Goal: Obtain resource: Download file/media

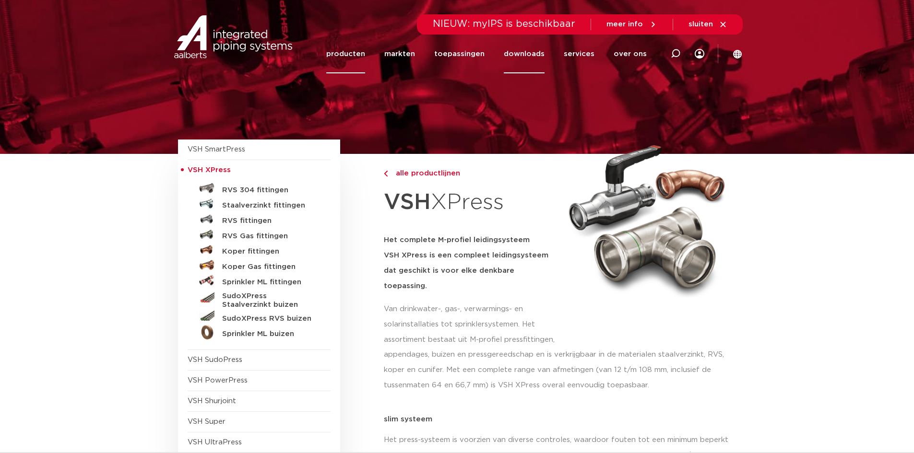
click at [522, 56] on link "downloads" at bounding box center [524, 54] width 41 height 39
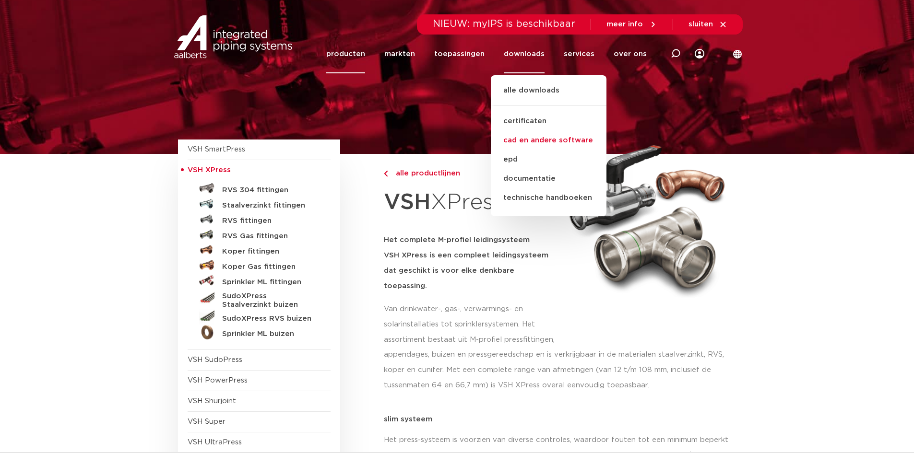
click at [567, 140] on link "cad en andere software" at bounding box center [549, 140] width 116 height 19
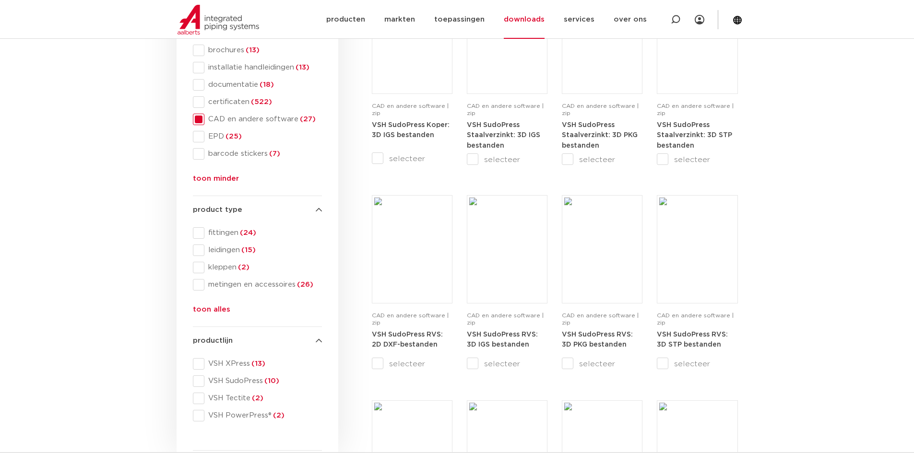
scroll to position [240, 0]
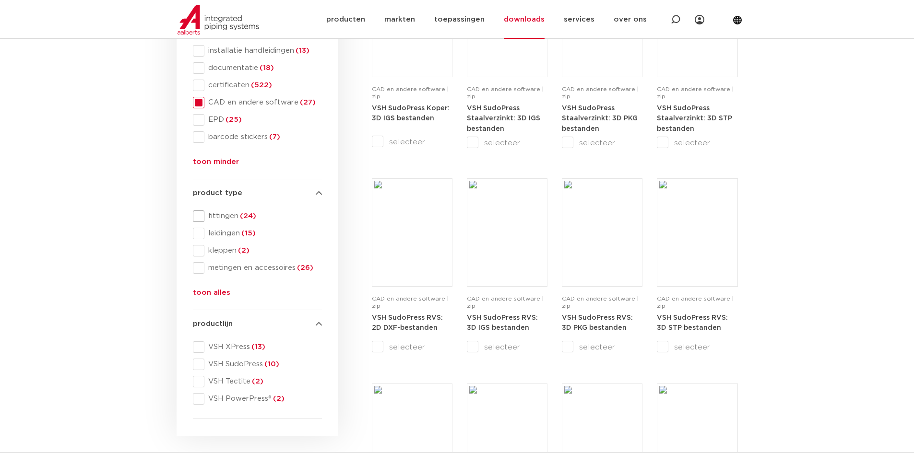
click at [216, 220] on span "fittingen (24)" at bounding box center [263, 217] width 118 height 10
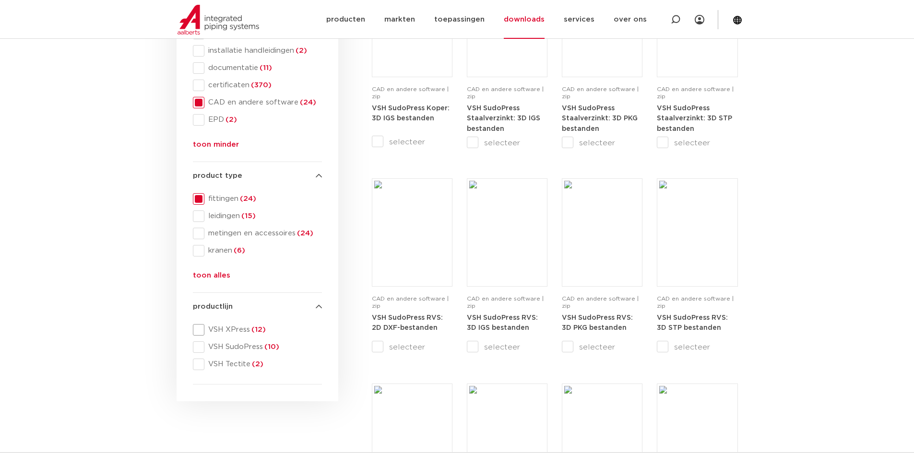
click at [212, 329] on span "VSH XPress (12)" at bounding box center [263, 330] width 118 height 10
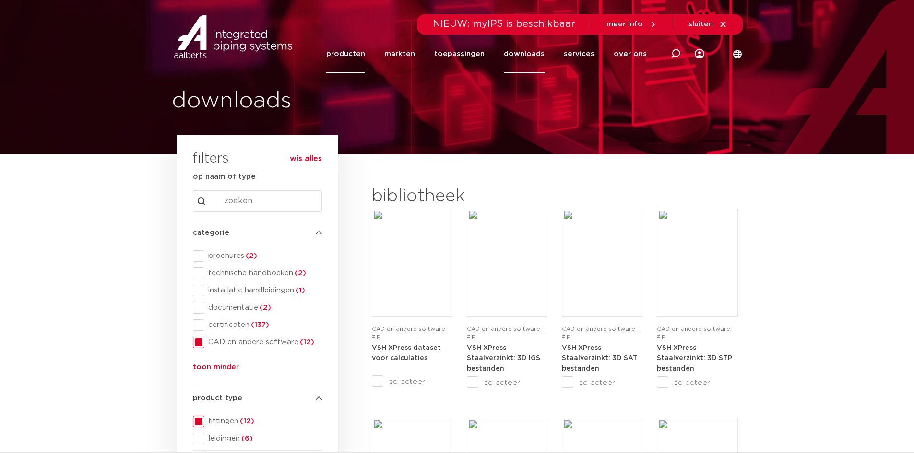
click at [349, 57] on link "producten" at bounding box center [345, 54] width 39 height 39
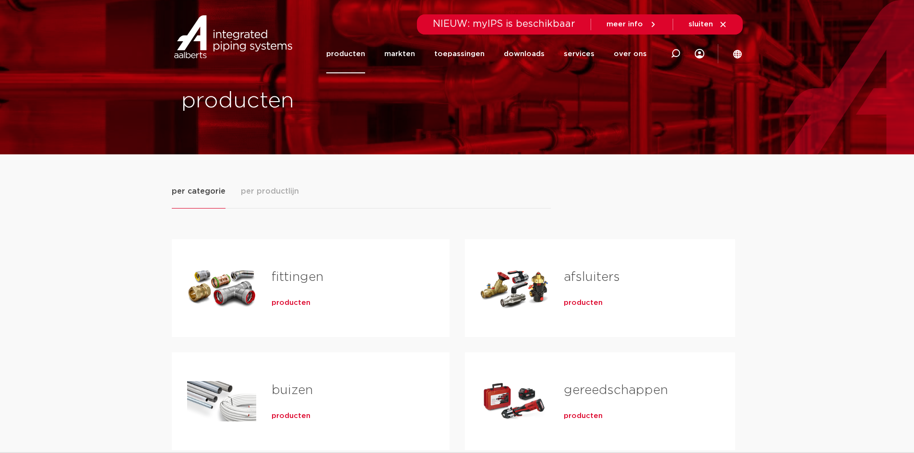
click at [315, 279] on link "fittingen" at bounding box center [297, 277] width 52 height 12
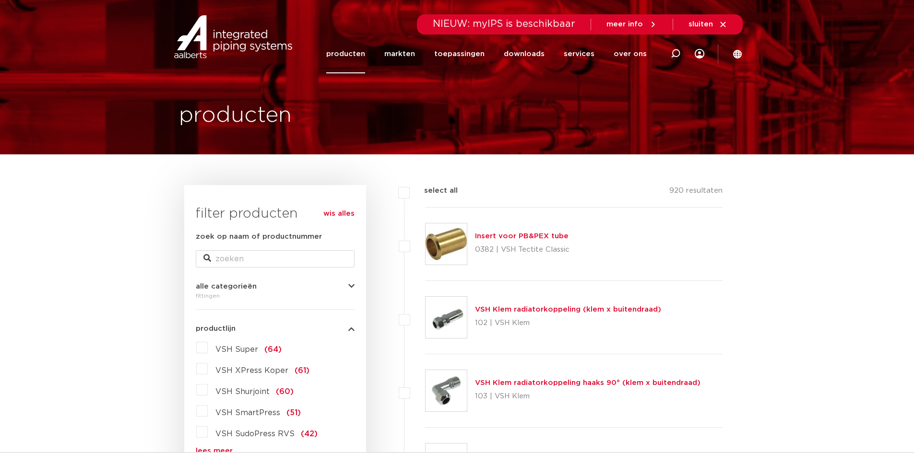
click at [229, 248] on div "zoek op naam of productnummer" at bounding box center [275, 249] width 159 height 36
click at [232, 256] on input "zoek op naam of productnummer" at bounding box center [275, 258] width 159 height 17
type input "xpress"
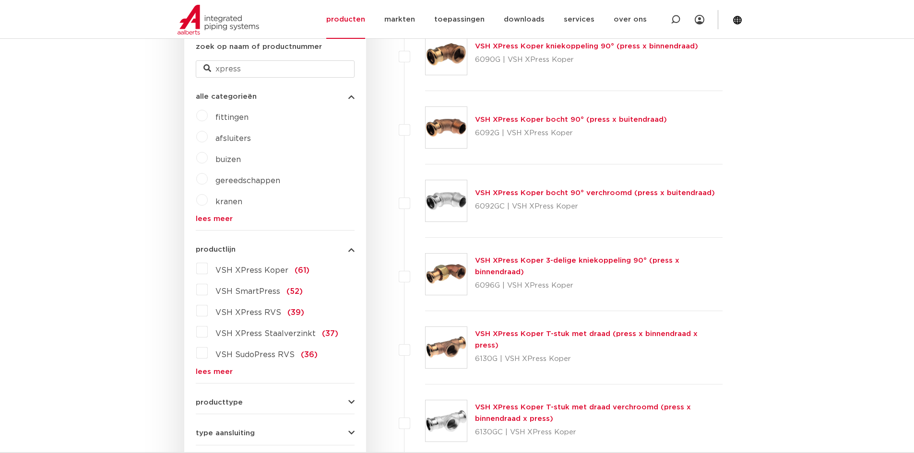
scroll to position [432, 0]
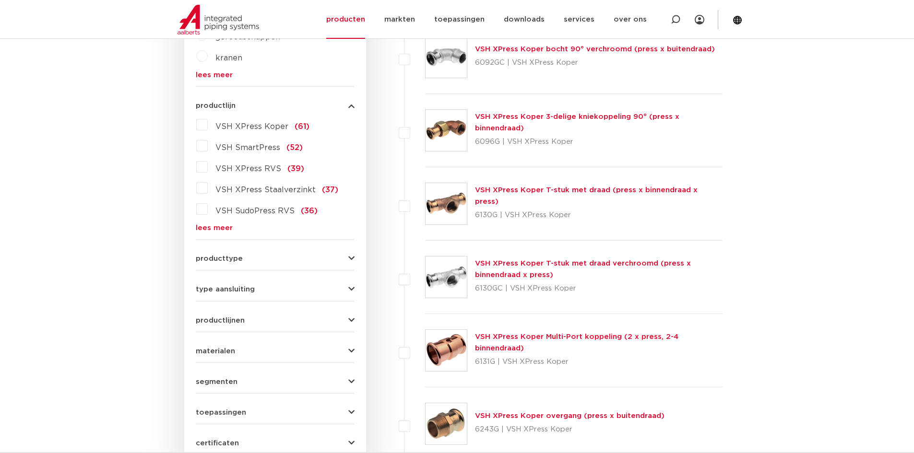
click at [344, 258] on button "producttype" at bounding box center [275, 258] width 159 height 7
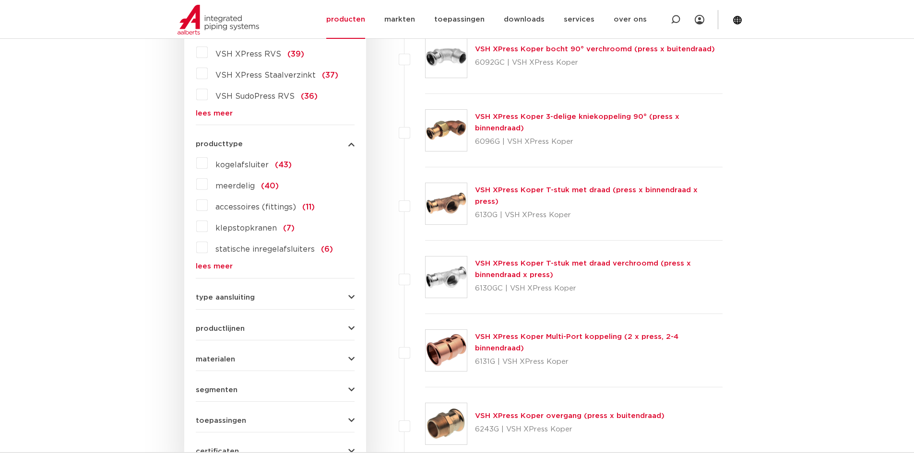
scroll to position [424, 0]
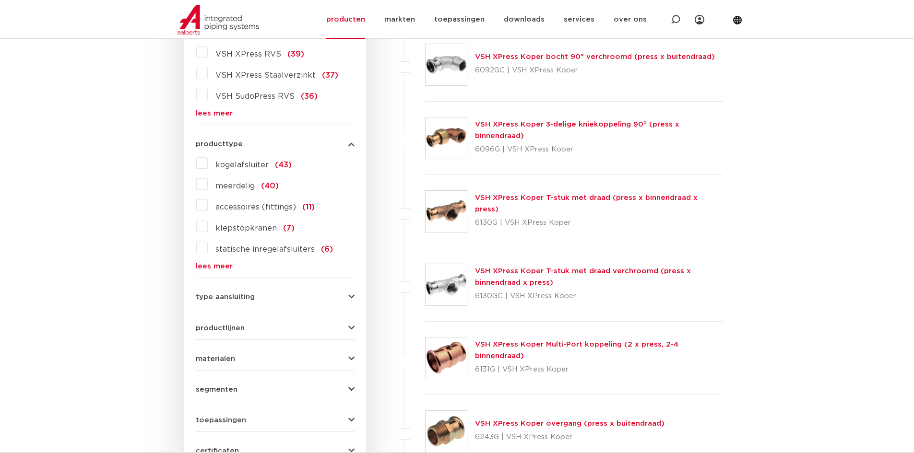
click at [349, 300] on icon "button" at bounding box center [351, 297] width 6 height 7
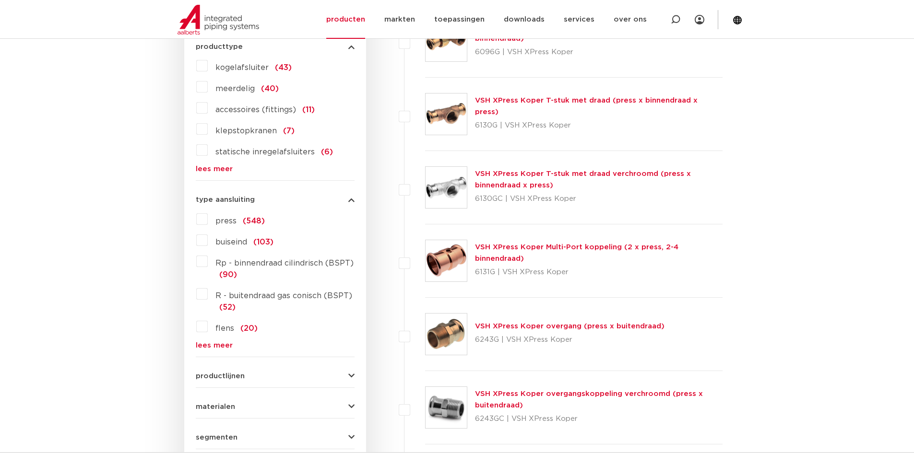
scroll to position [568, 0]
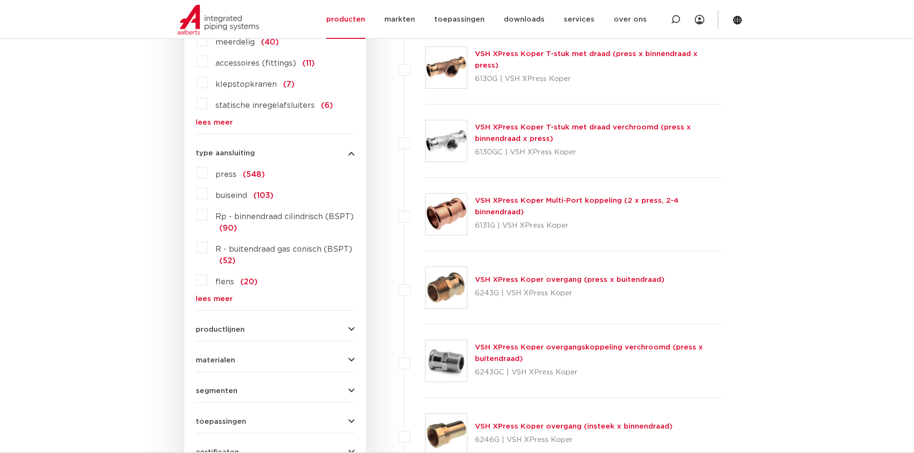
click at [228, 177] on span "press" at bounding box center [225, 175] width 21 height 8
click at [0, 0] on input "press (548)" at bounding box center [0, 0] width 0 height 0
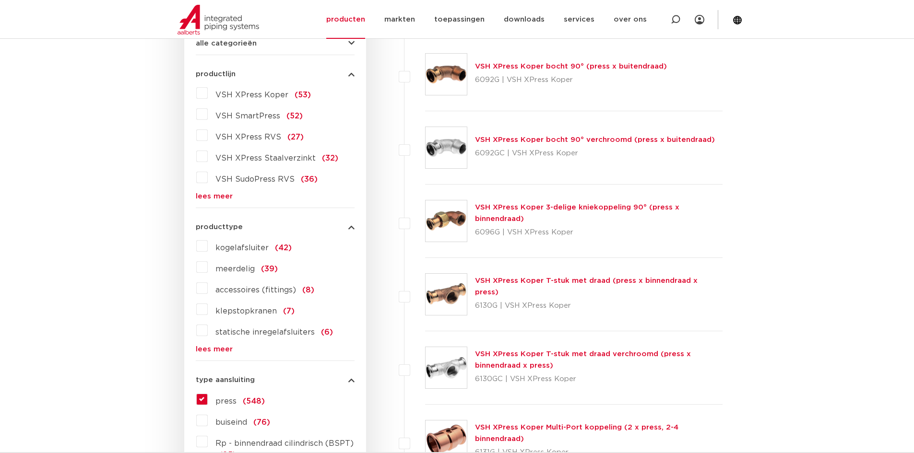
scroll to position [184, 0]
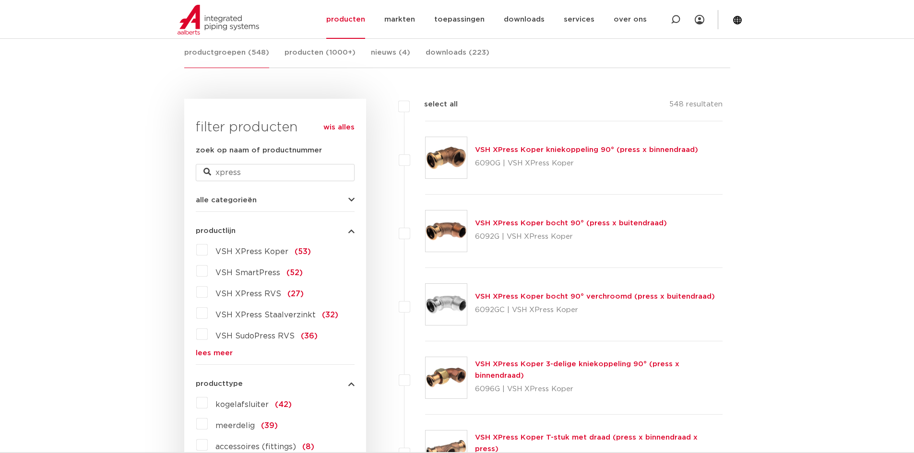
click at [216, 356] on link "lees meer" at bounding box center [275, 353] width 159 height 7
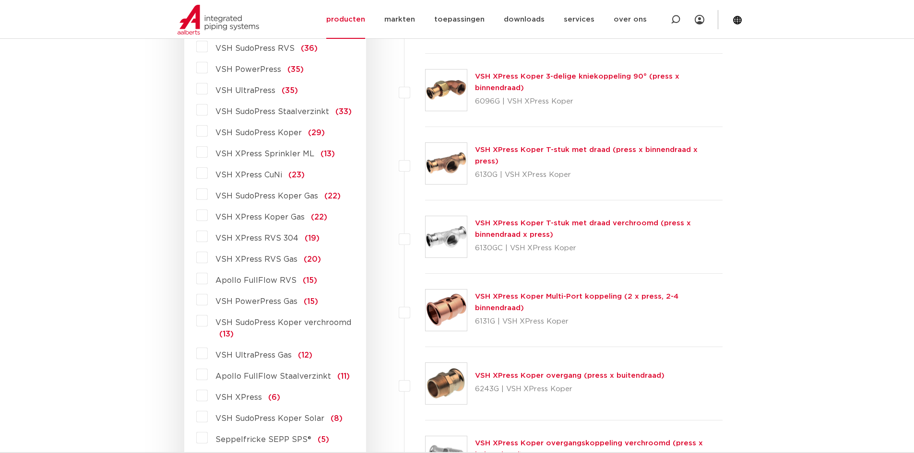
scroll to position [520, 0]
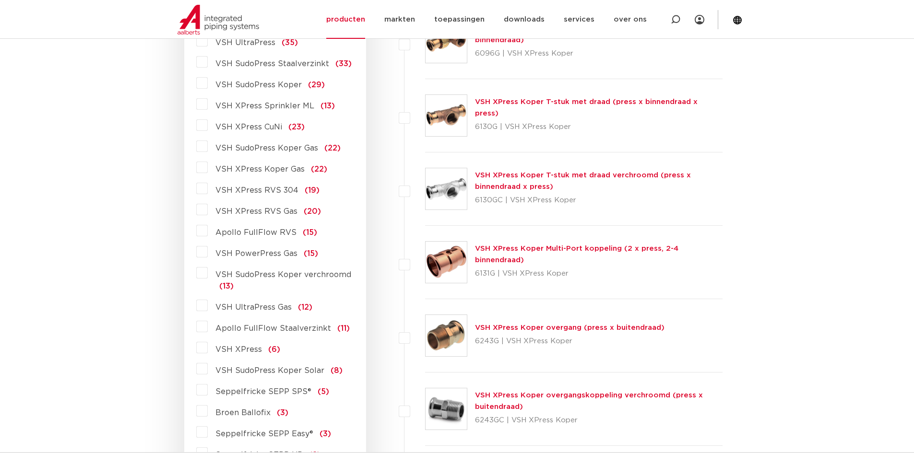
click at [208, 350] on label "VSH XPress (6)" at bounding box center [244, 347] width 72 height 15
click at [0, 0] on input "VSH XPress (6)" at bounding box center [0, 0] width 0 height 0
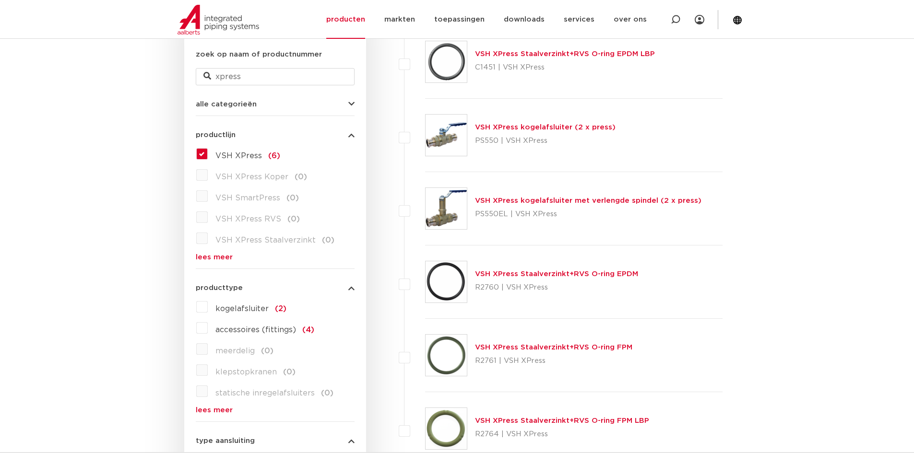
scroll to position [232, 0]
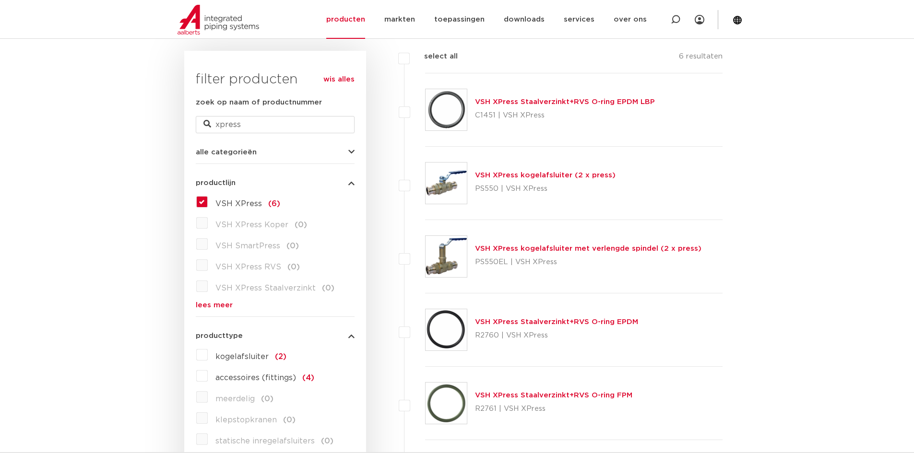
click at [208, 202] on label "VSH XPress (6)" at bounding box center [244, 201] width 72 height 15
click at [0, 0] on input "VSH XPress (6)" at bounding box center [0, 0] width 0 height 0
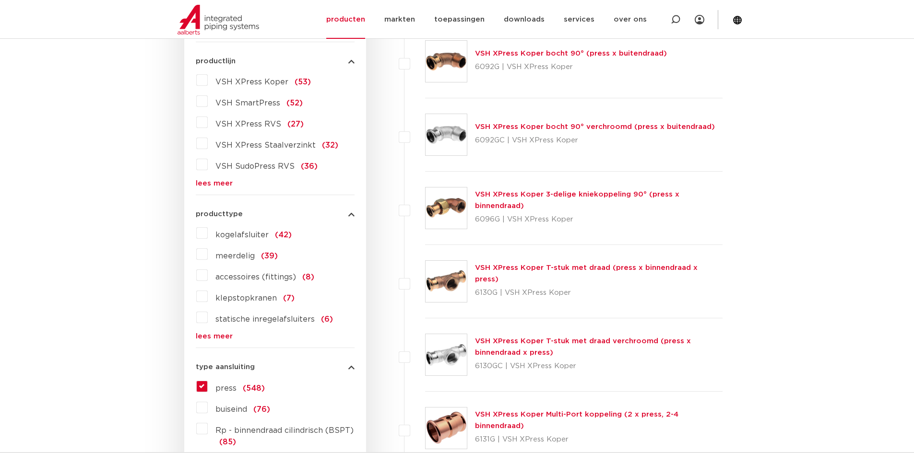
scroll to position [376, 0]
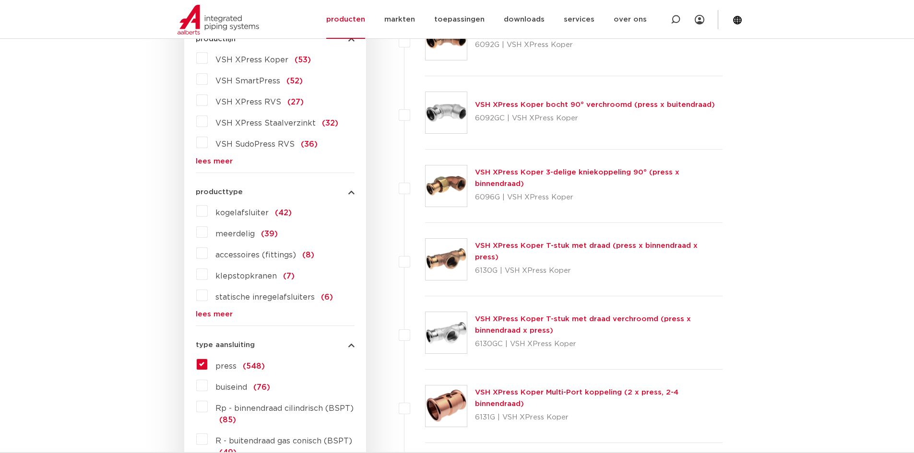
click at [225, 158] on link "lees meer" at bounding box center [275, 161] width 159 height 7
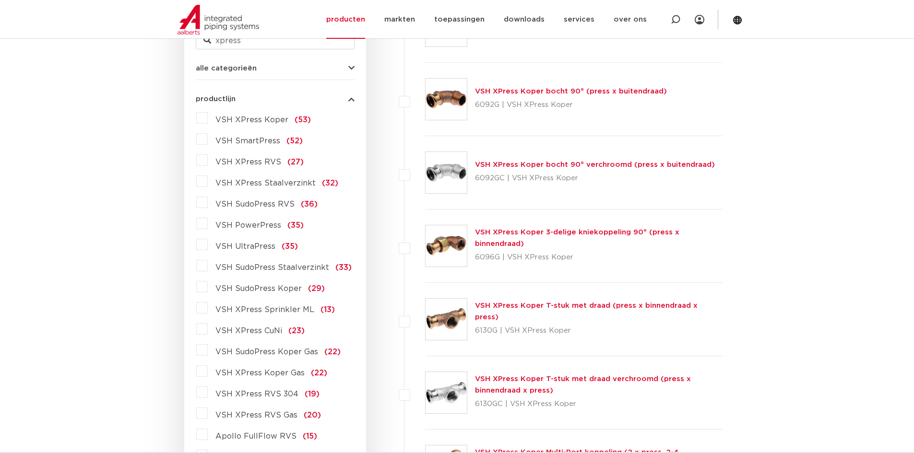
scroll to position [280, 0]
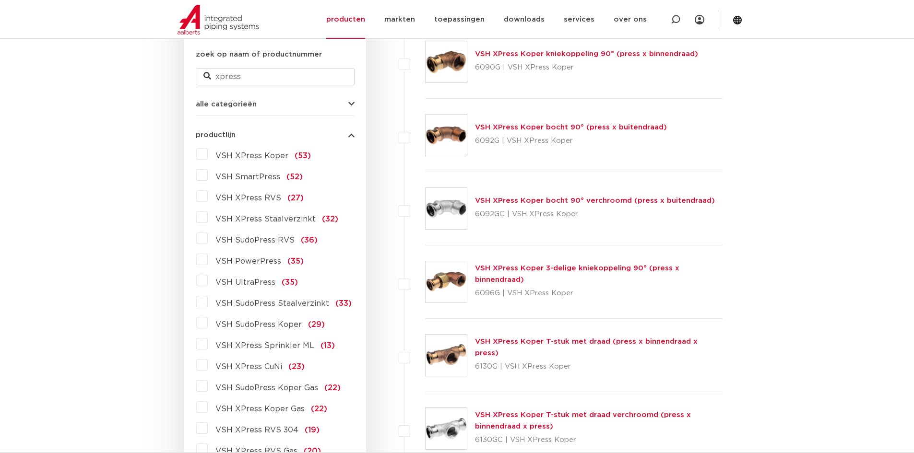
click at [208, 197] on label "VSH XPress RVS (27)" at bounding box center [256, 195] width 96 height 15
click at [0, 0] on input "VSH XPress RVS (27)" at bounding box center [0, 0] width 0 height 0
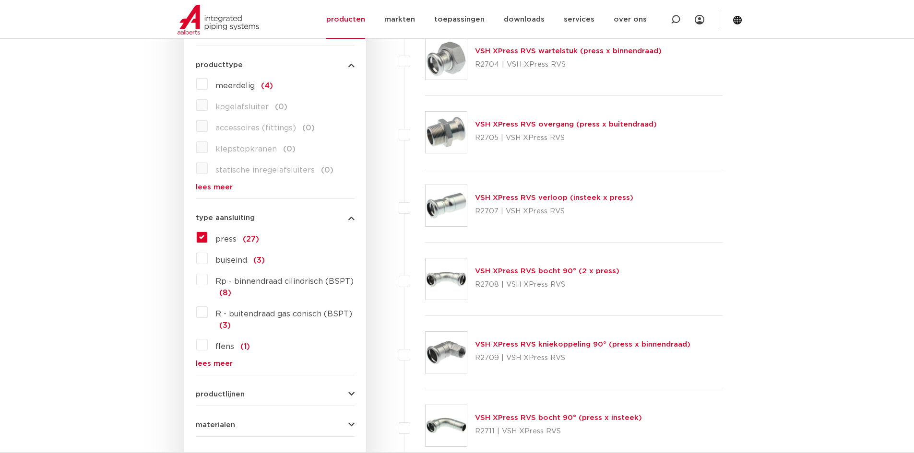
scroll to position [515, 0]
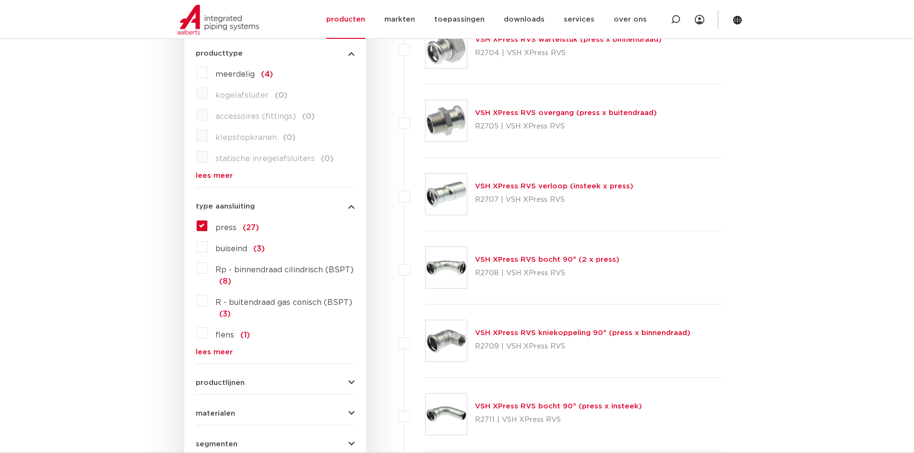
click at [522, 259] on link "VSH XPress RVS bocht 90° (2 x press)" at bounding box center [547, 259] width 144 height 7
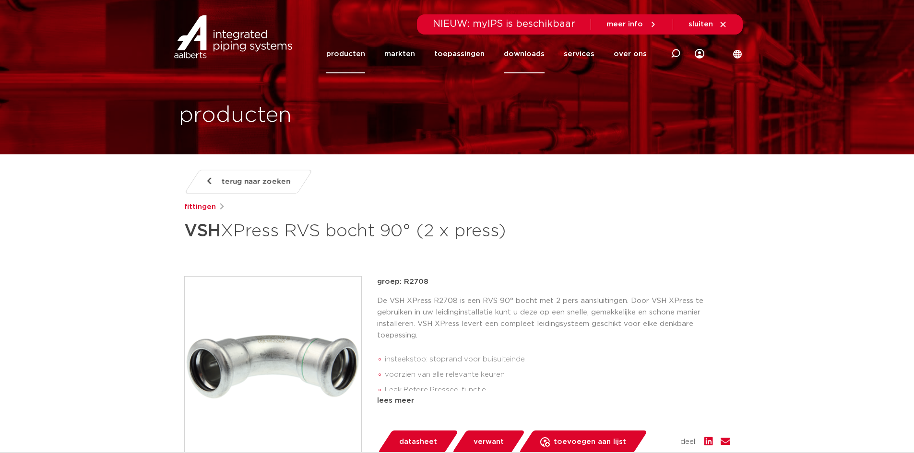
click at [524, 59] on link "downloads" at bounding box center [524, 54] width 41 height 39
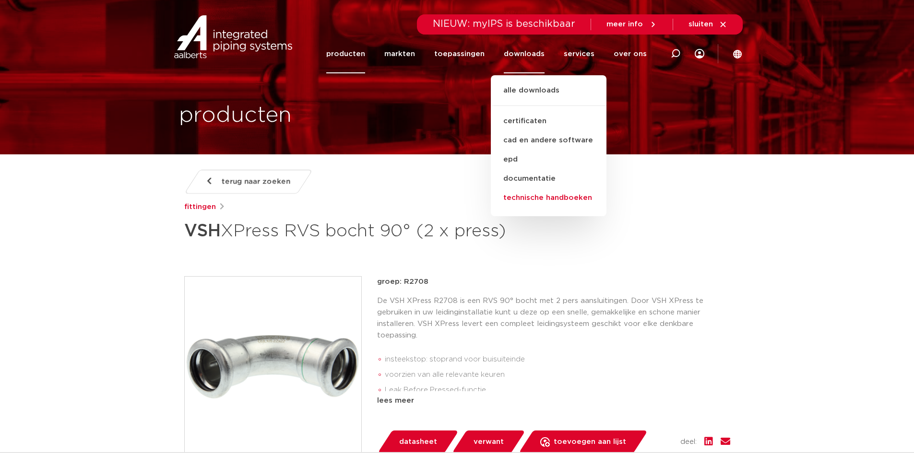
click at [550, 202] on link "technische handboeken" at bounding box center [549, 197] width 116 height 19
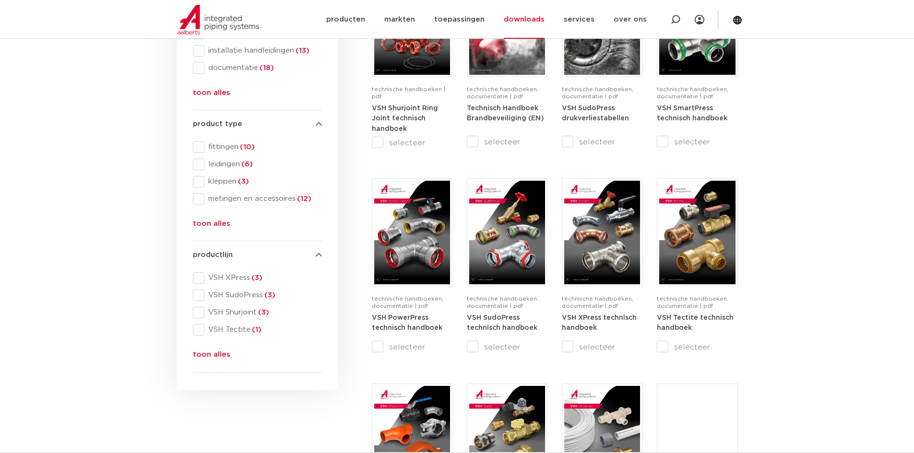
scroll to position [288, 0]
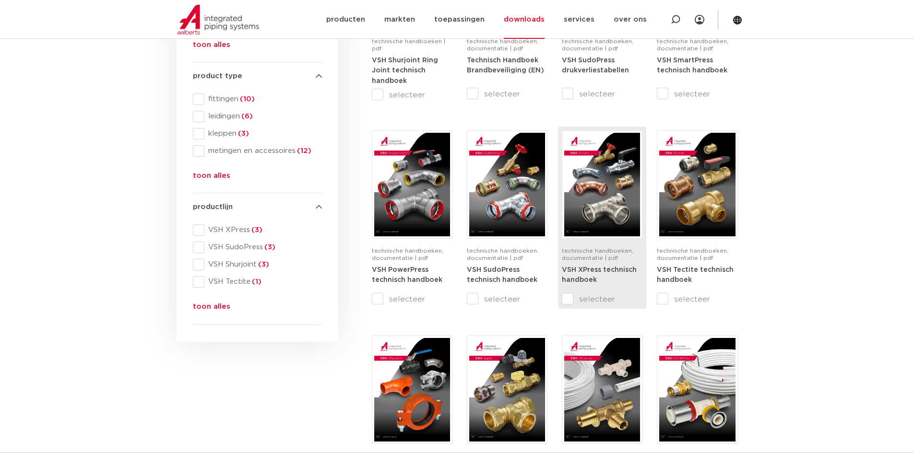
click at [600, 177] on img at bounding box center [602, 185] width 76 height 104
